Goal: Task Accomplishment & Management: Use online tool/utility

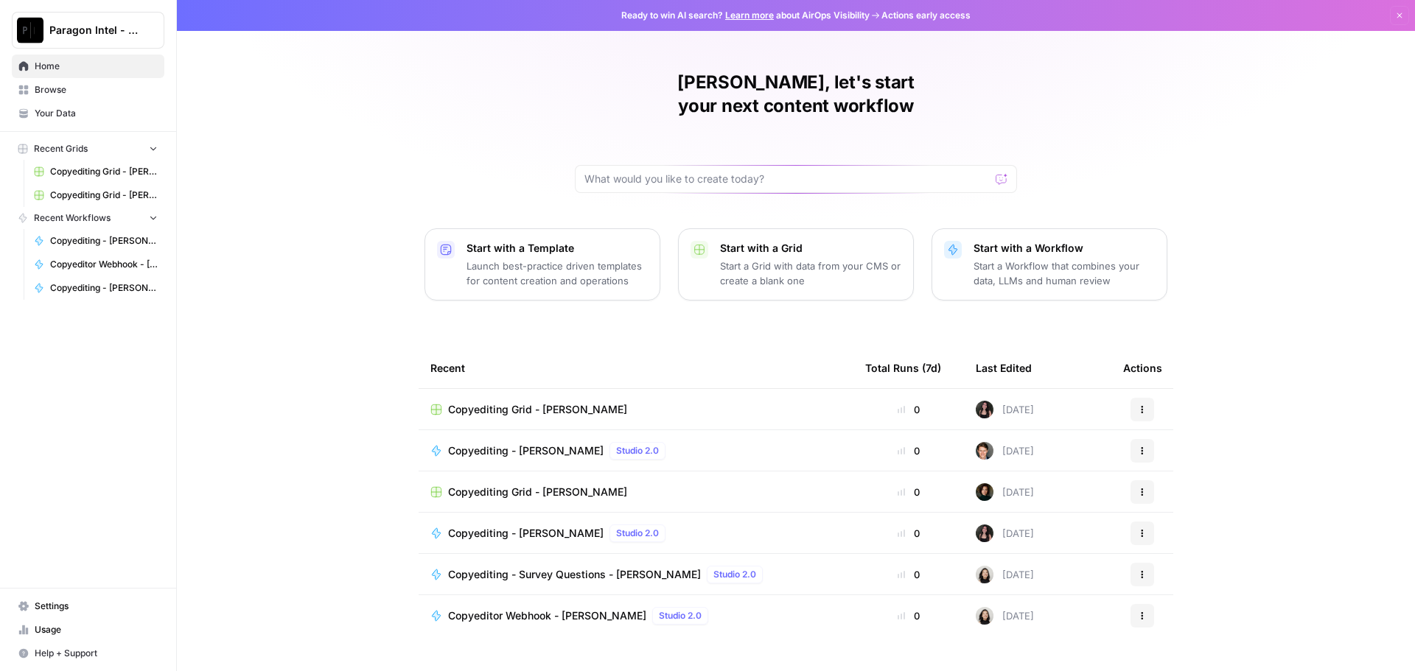
click at [85, 114] on span "Your Data" at bounding box center [96, 113] width 123 height 13
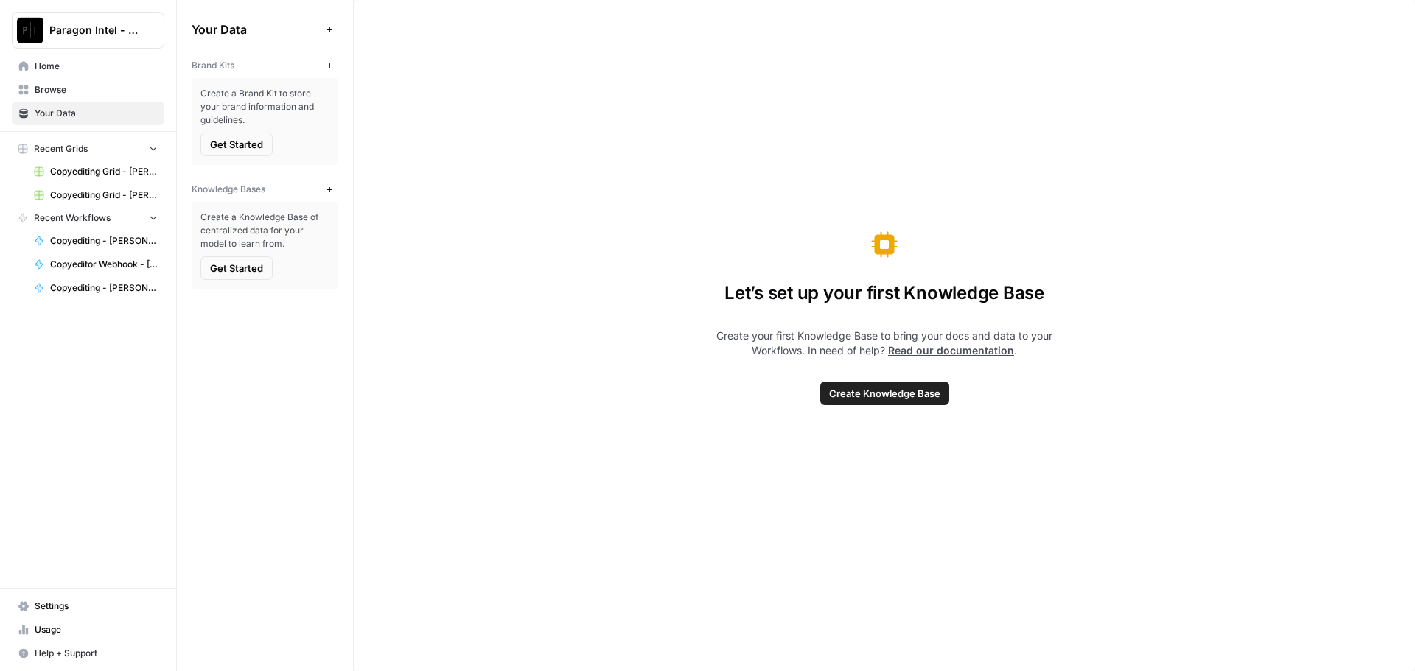
click at [74, 95] on span "Browse" at bounding box center [96, 89] width 123 height 13
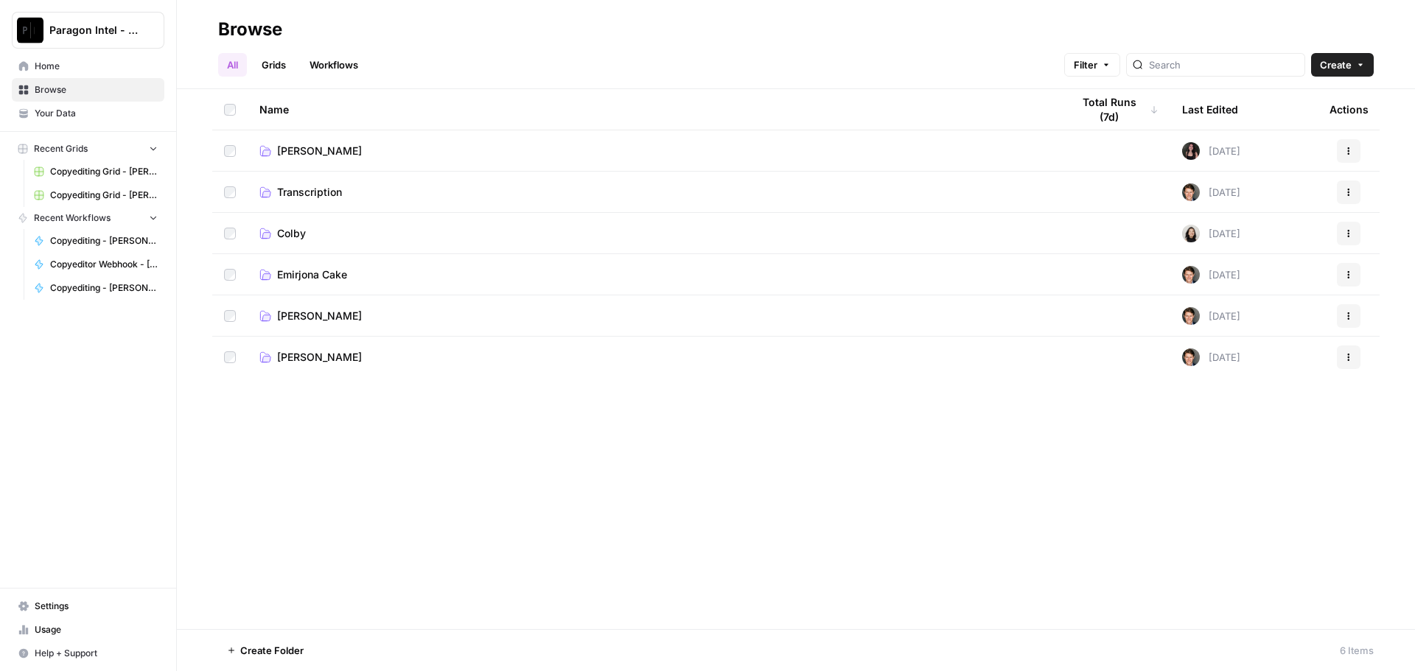
click at [312, 318] on span "[PERSON_NAME]" at bounding box center [319, 316] width 85 height 15
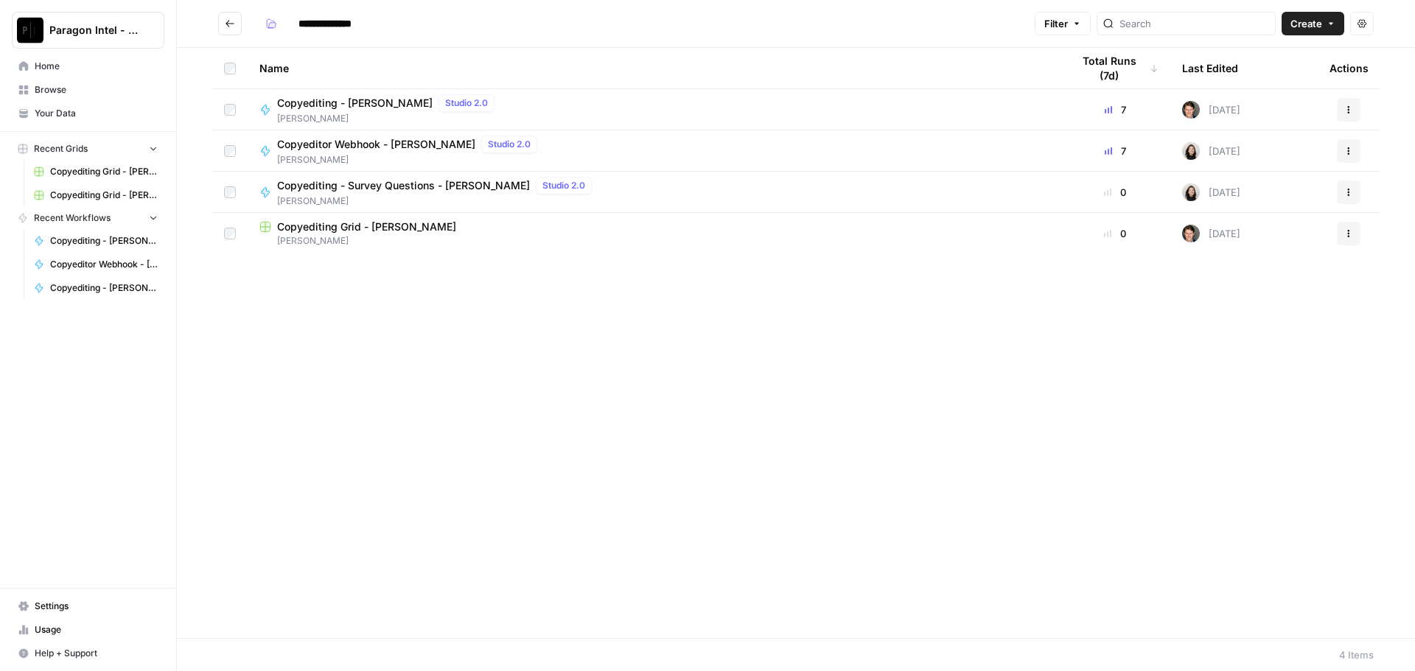
click at [305, 113] on span "[PERSON_NAME]" at bounding box center [388, 118] width 223 height 13
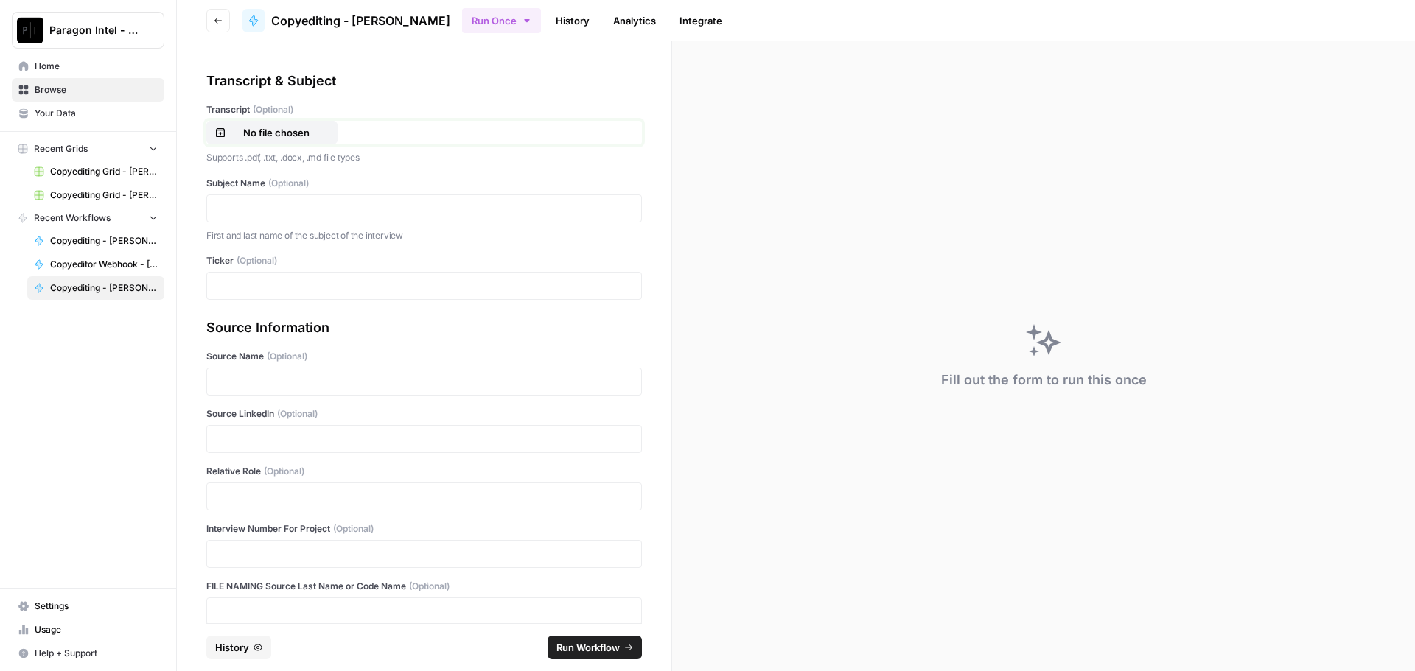
click at [295, 131] on p "No file chosen" at bounding box center [276, 132] width 94 height 15
click at [303, 210] on p at bounding box center [424, 208] width 416 height 15
click at [248, 443] on p at bounding box center [424, 439] width 416 height 15
click at [240, 439] on link "**********" at bounding box center [318, 439] width 189 height 10
click at [232, 509] on div at bounding box center [424, 497] width 436 height 28
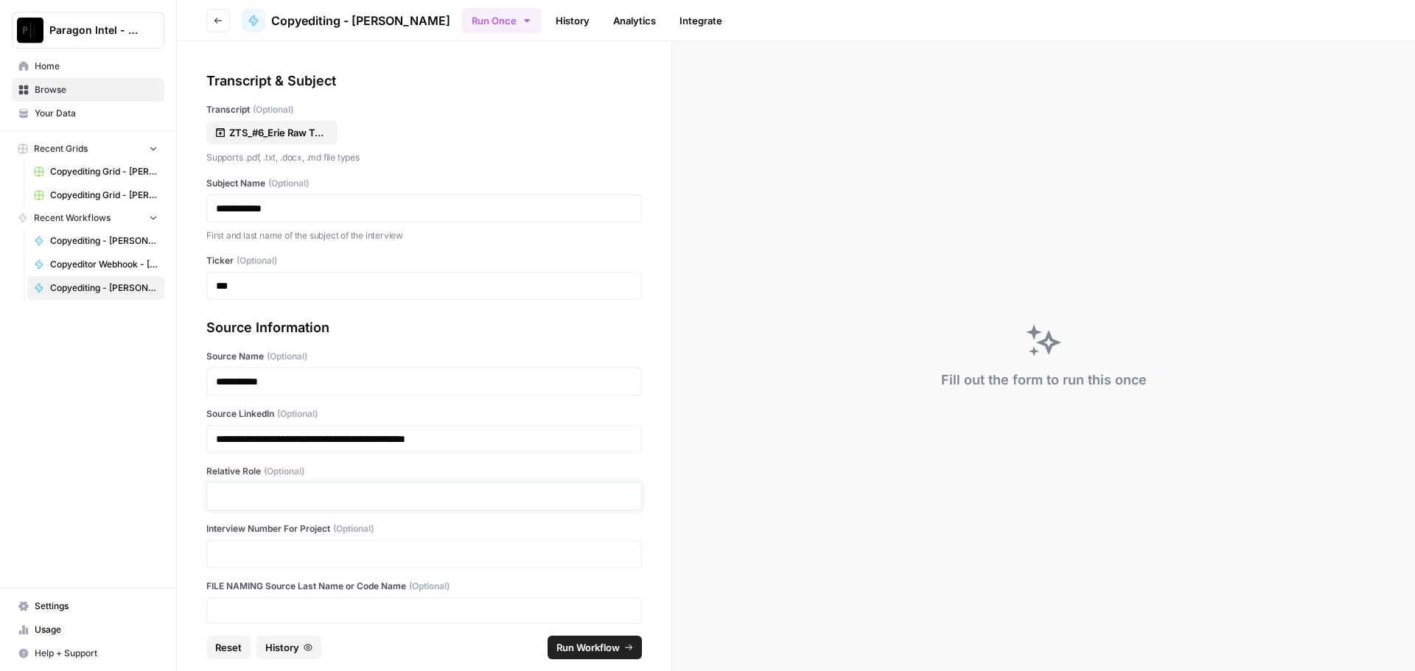
click at [251, 498] on p at bounding box center [424, 496] width 416 height 15
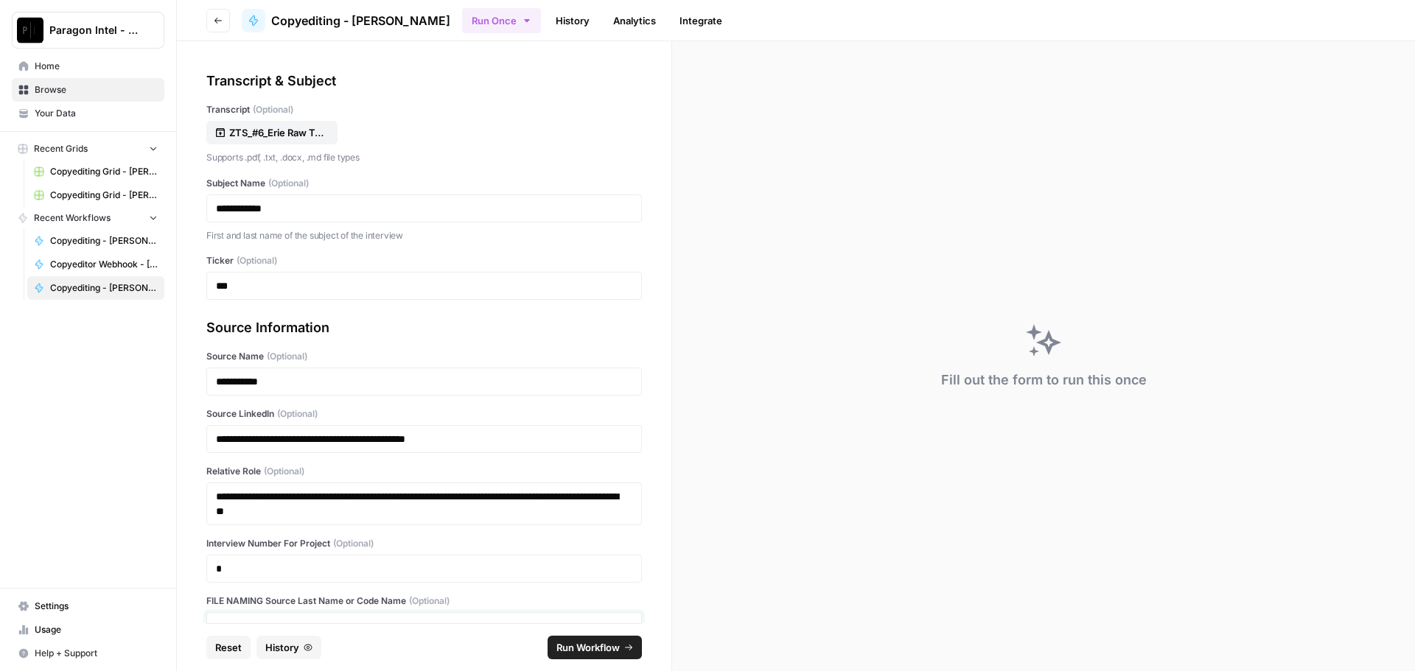
scroll to position [9, 0]
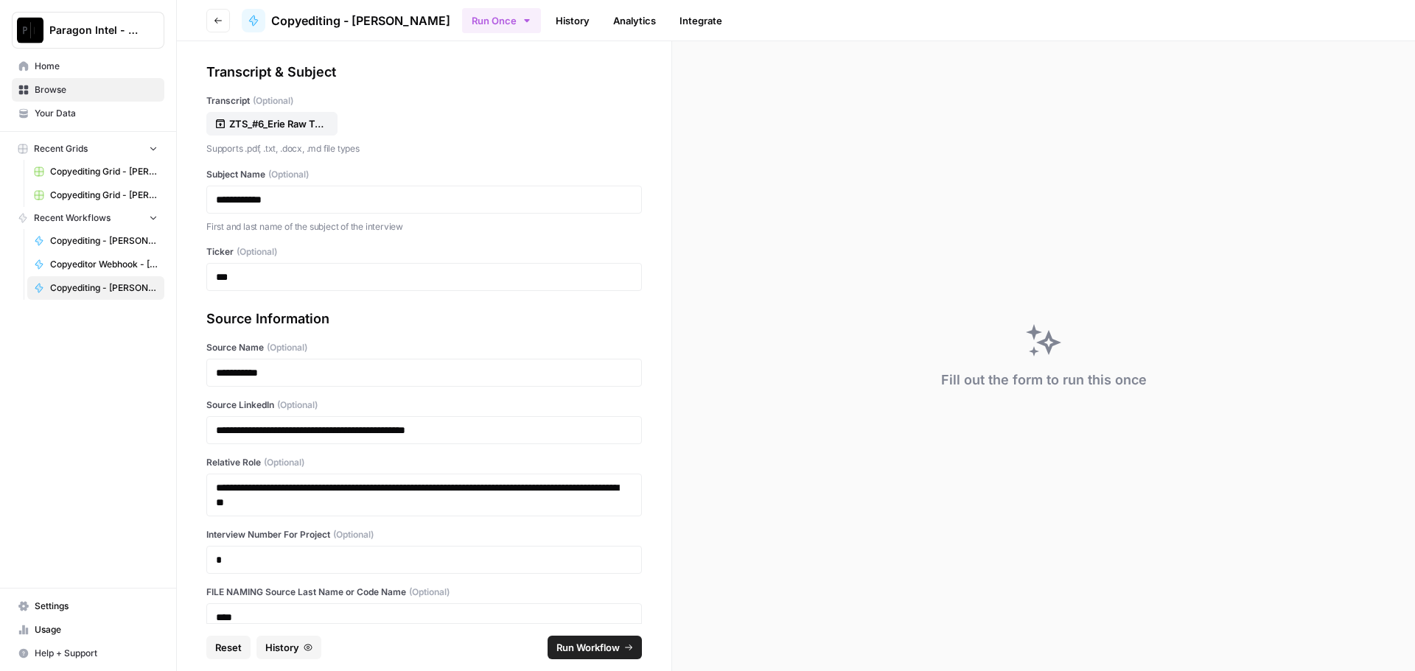
drag, startPoint x: 571, startPoint y: 649, endPoint x: 229, endPoint y: 278, distance: 504.4
click at [571, 648] on span "Run Workflow" at bounding box center [587, 647] width 63 height 15
